Goal: Check status: Check status

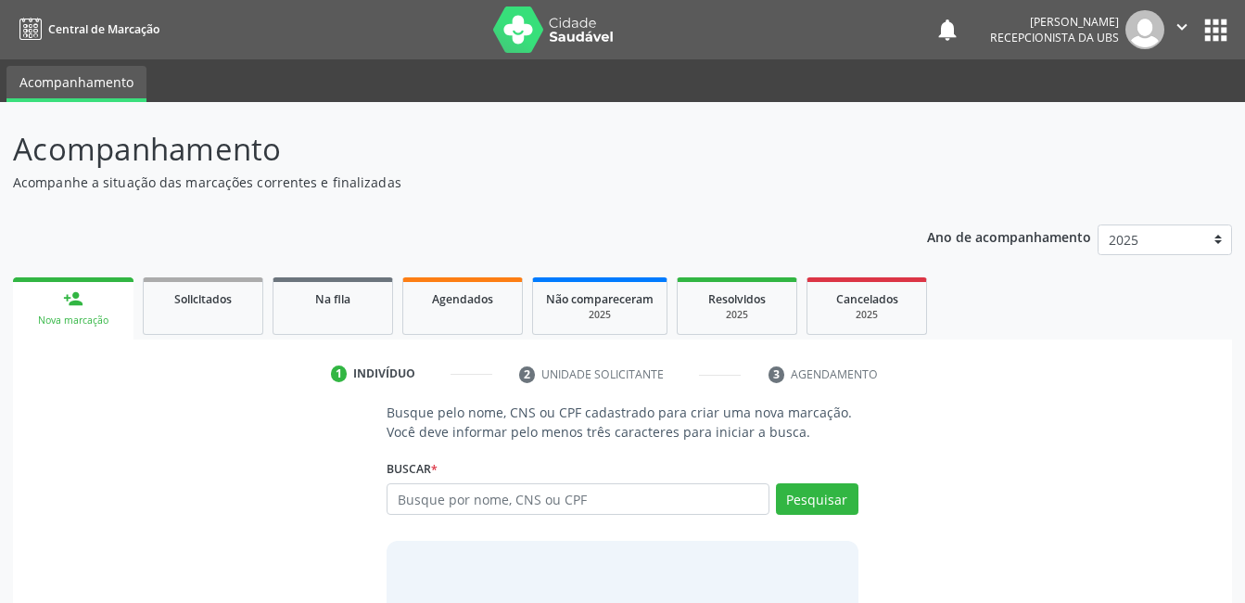
scroll to position [112, 0]
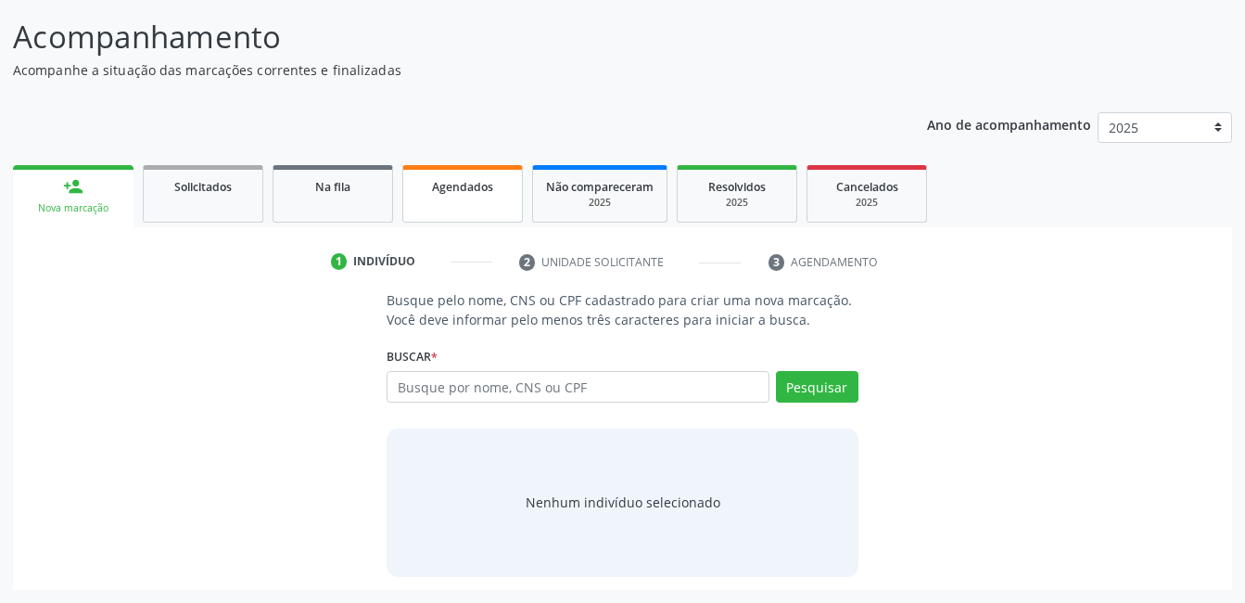
click at [454, 181] on span "Agendados" at bounding box center [462, 187] width 61 height 16
click at [454, 80] on p "Acompanhe a situação das marcações correntes e finalizadas" at bounding box center [440, 69] width 854 height 19
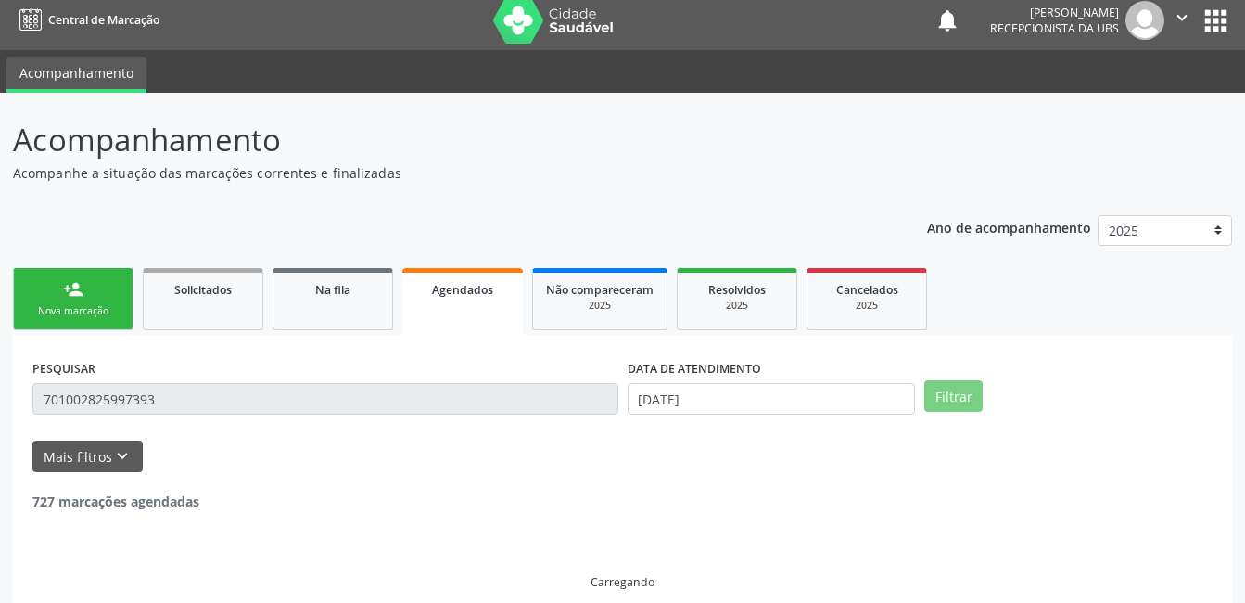
scroll to position [0, 0]
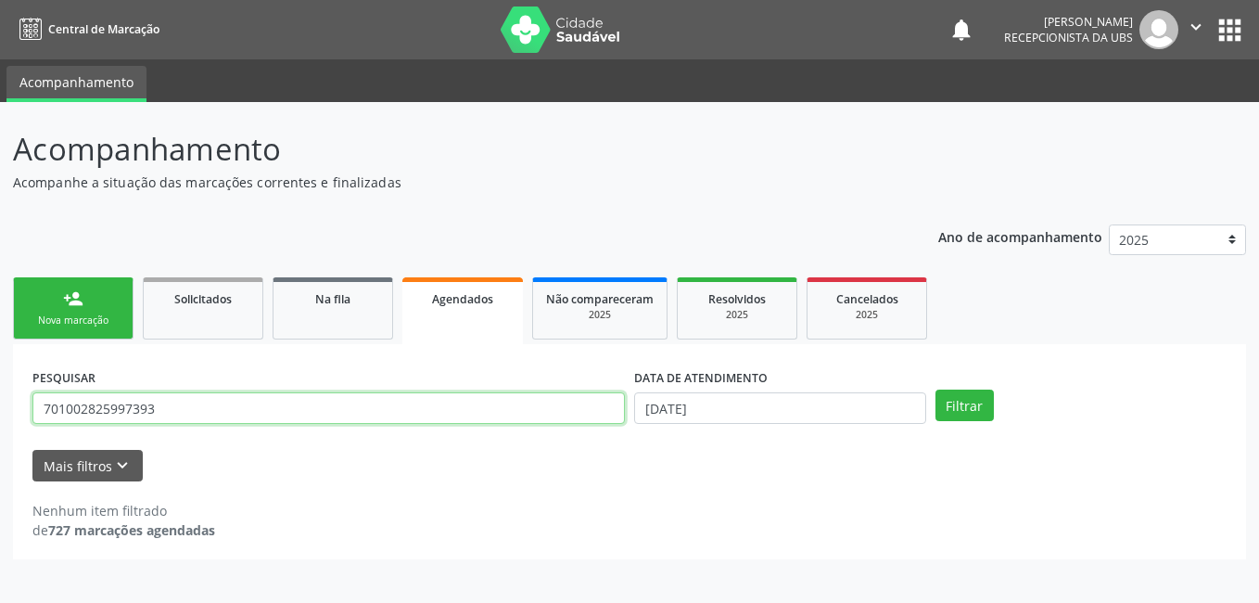
click at [527, 407] on input "701002825997393" at bounding box center [328, 408] width 593 height 32
type input "[PERSON_NAME]"
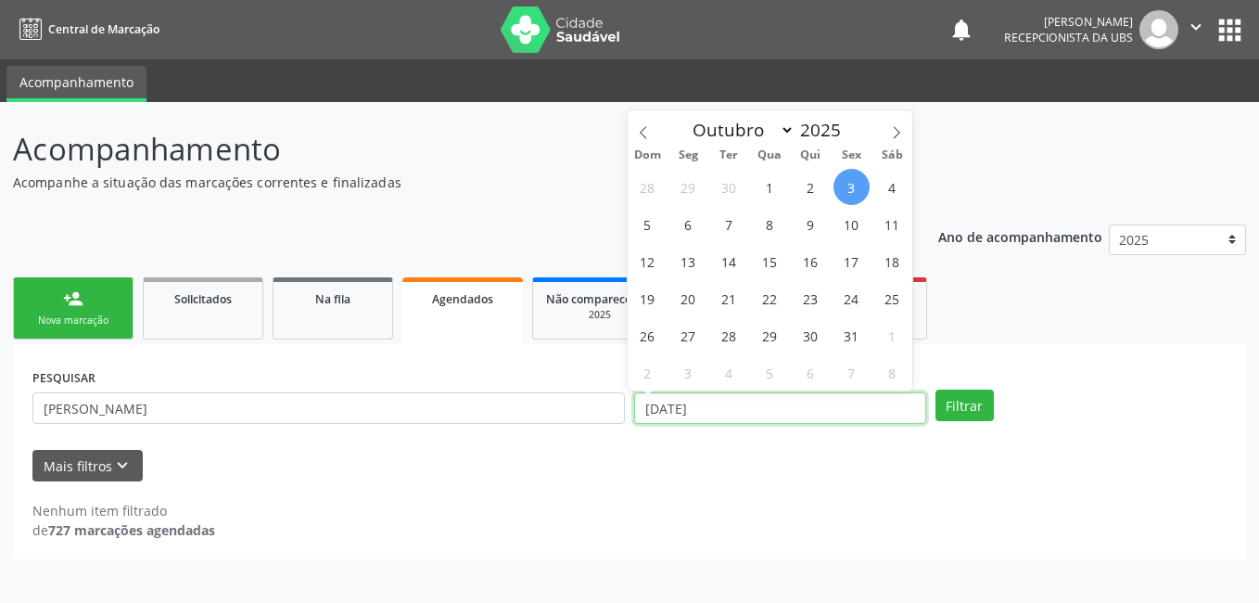
click at [830, 415] on input "[DATE]" at bounding box center [780, 408] width 292 height 32
click at [730, 228] on span "7" at bounding box center [729, 224] width 36 height 36
type input "[DATE]"
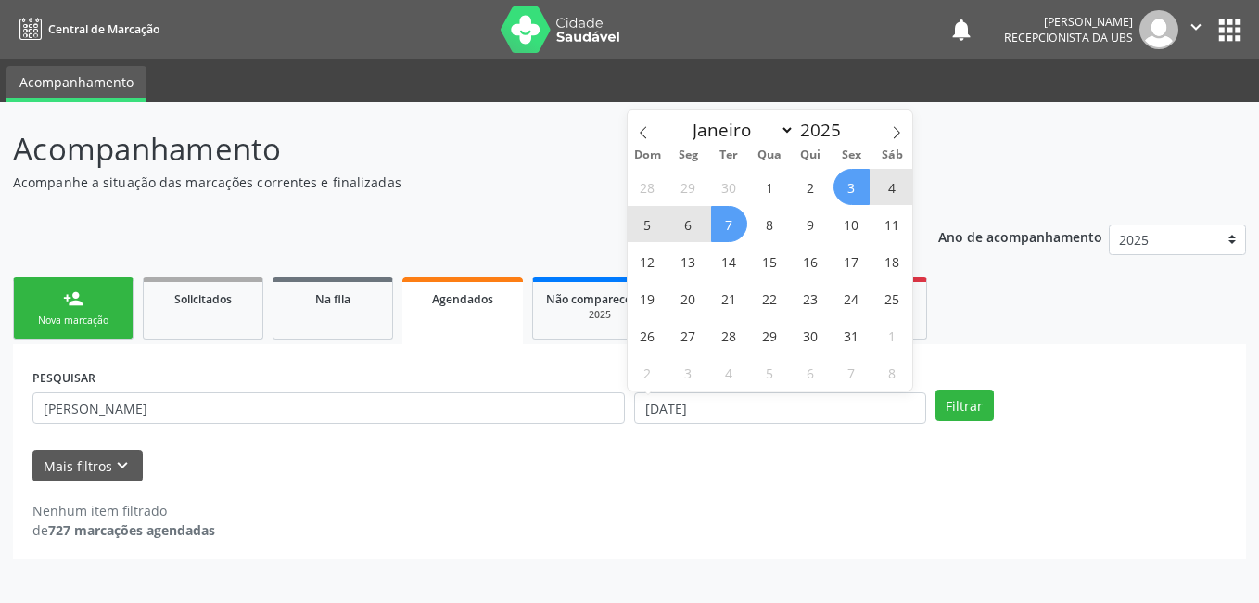
click at [833, 178] on div "28 29 30 1 2 3 4 5 6 7 8 9 10 11 12 13 14 15 16 17 18 19 20 21 22 23 24 25 26 2…" at bounding box center [771, 279] width 286 height 223
click at [854, 188] on span "3" at bounding box center [852, 187] width 36 height 36
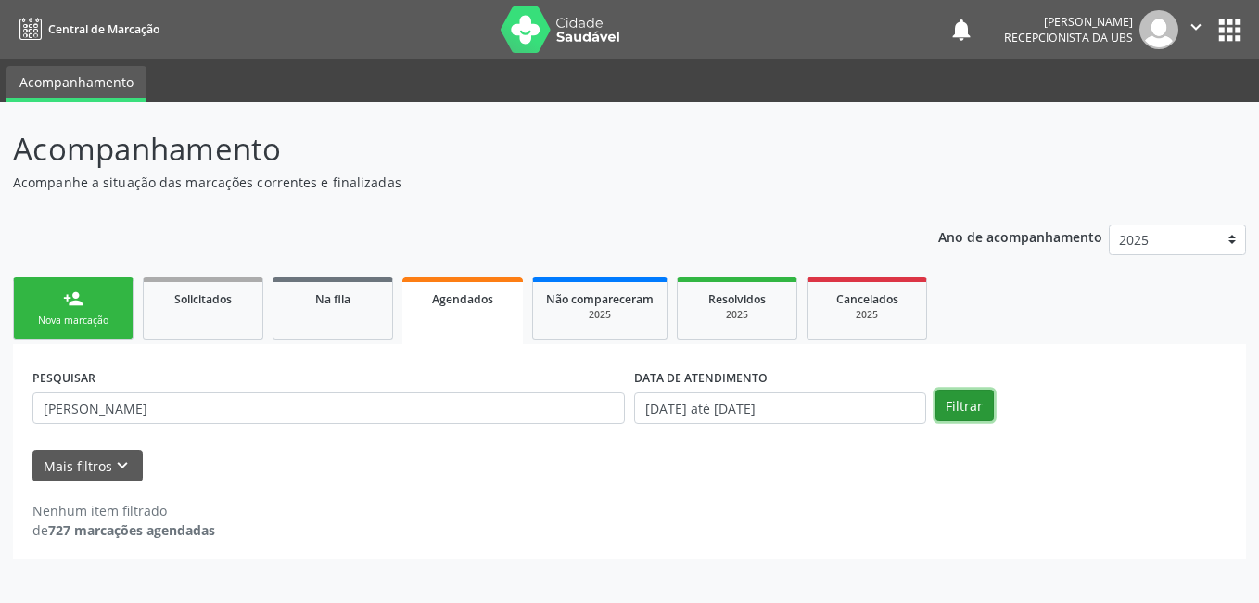
click at [973, 401] on button "Filtrar" at bounding box center [965, 406] width 58 height 32
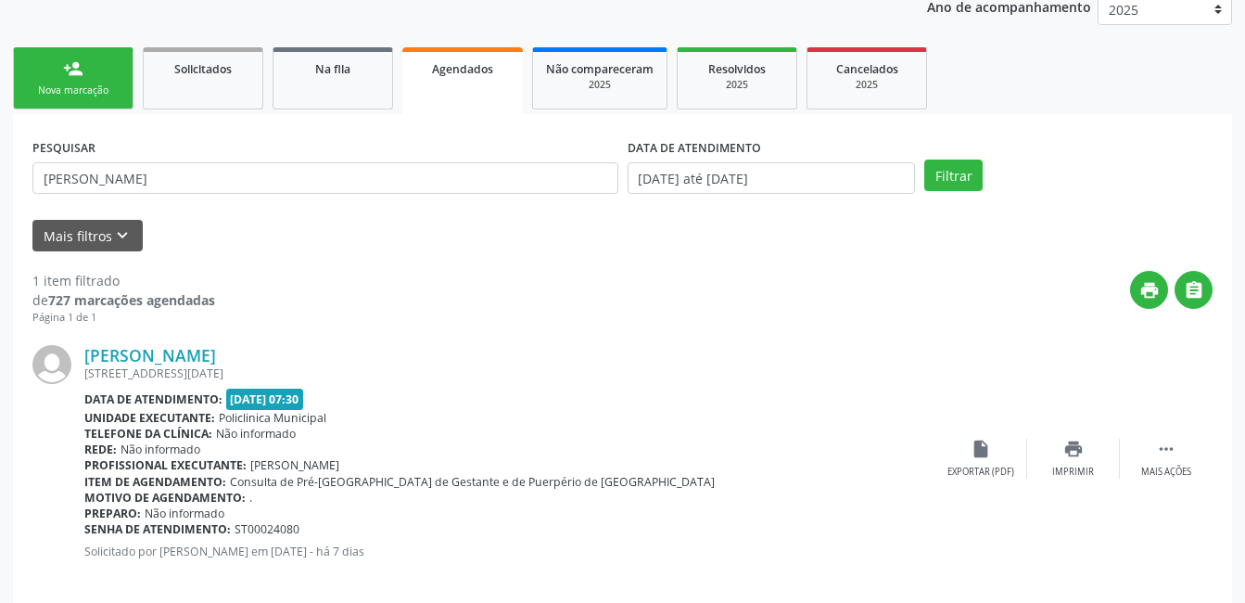
scroll to position [251, 0]
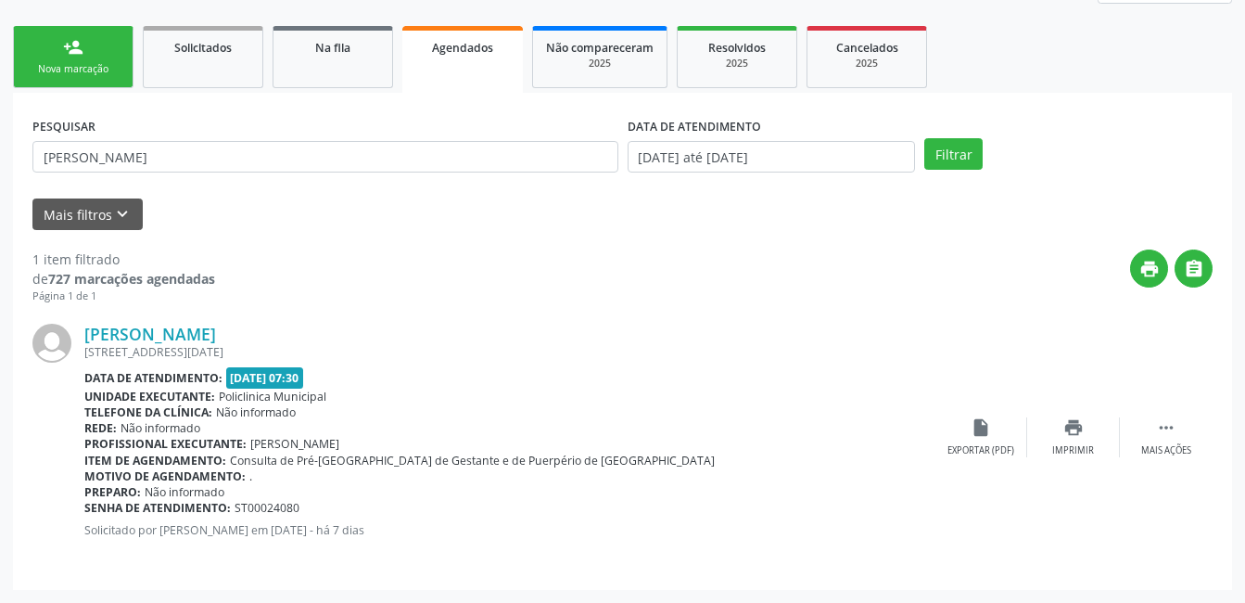
click at [100, 71] on div "Nova marcação" at bounding box center [73, 69] width 93 height 14
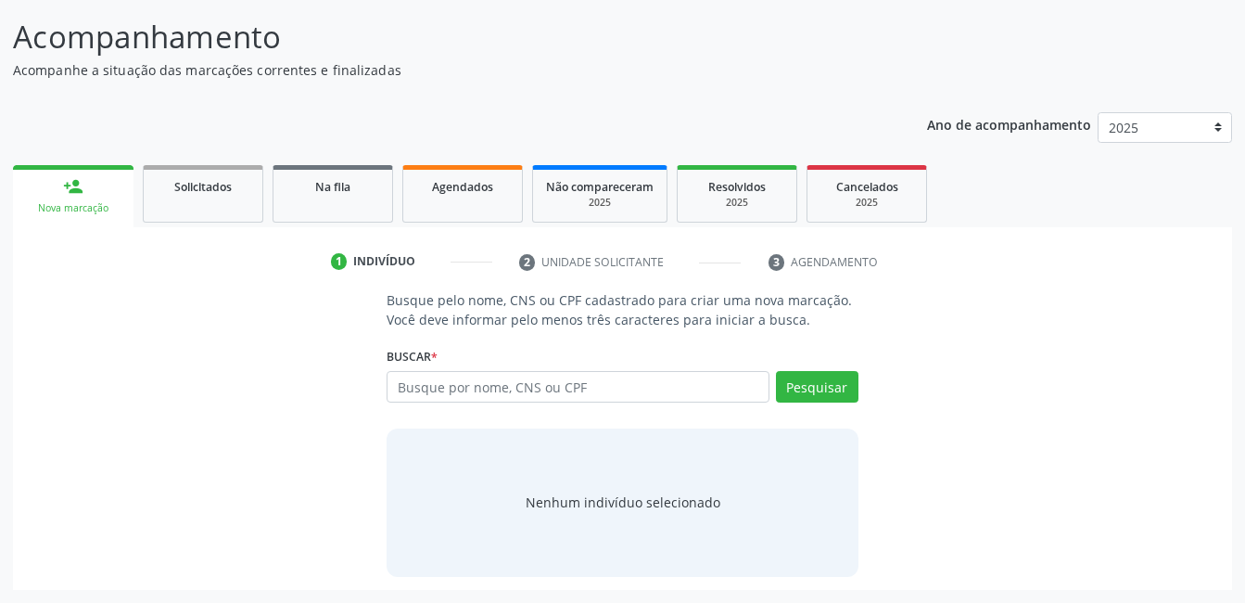
scroll to position [112, 0]
